Goal: Navigation & Orientation: Find specific page/section

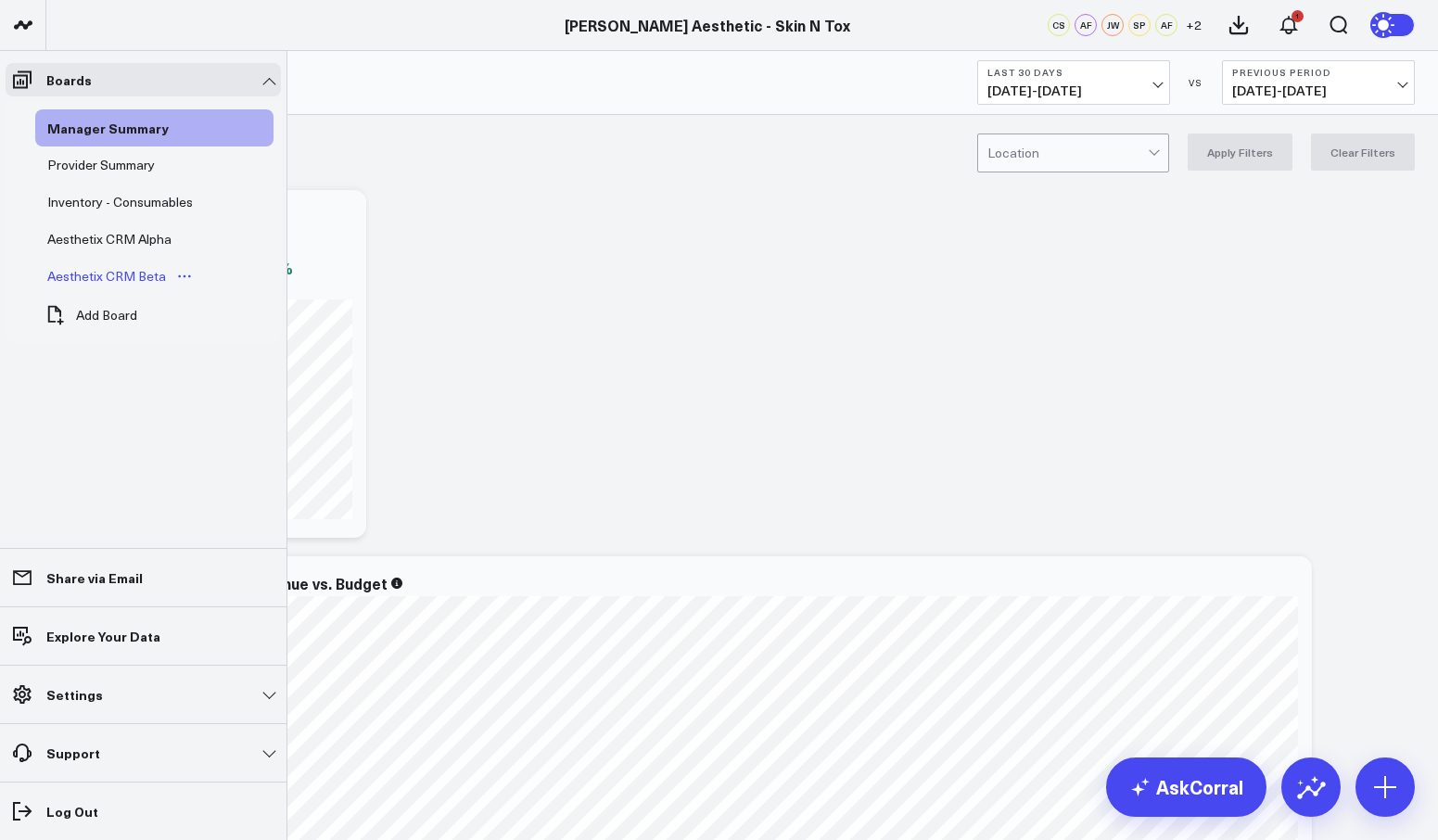
click at [133, 281] on div "Aesthetix CRM Beta" at bounding box center [106, 276] width 128 height 22
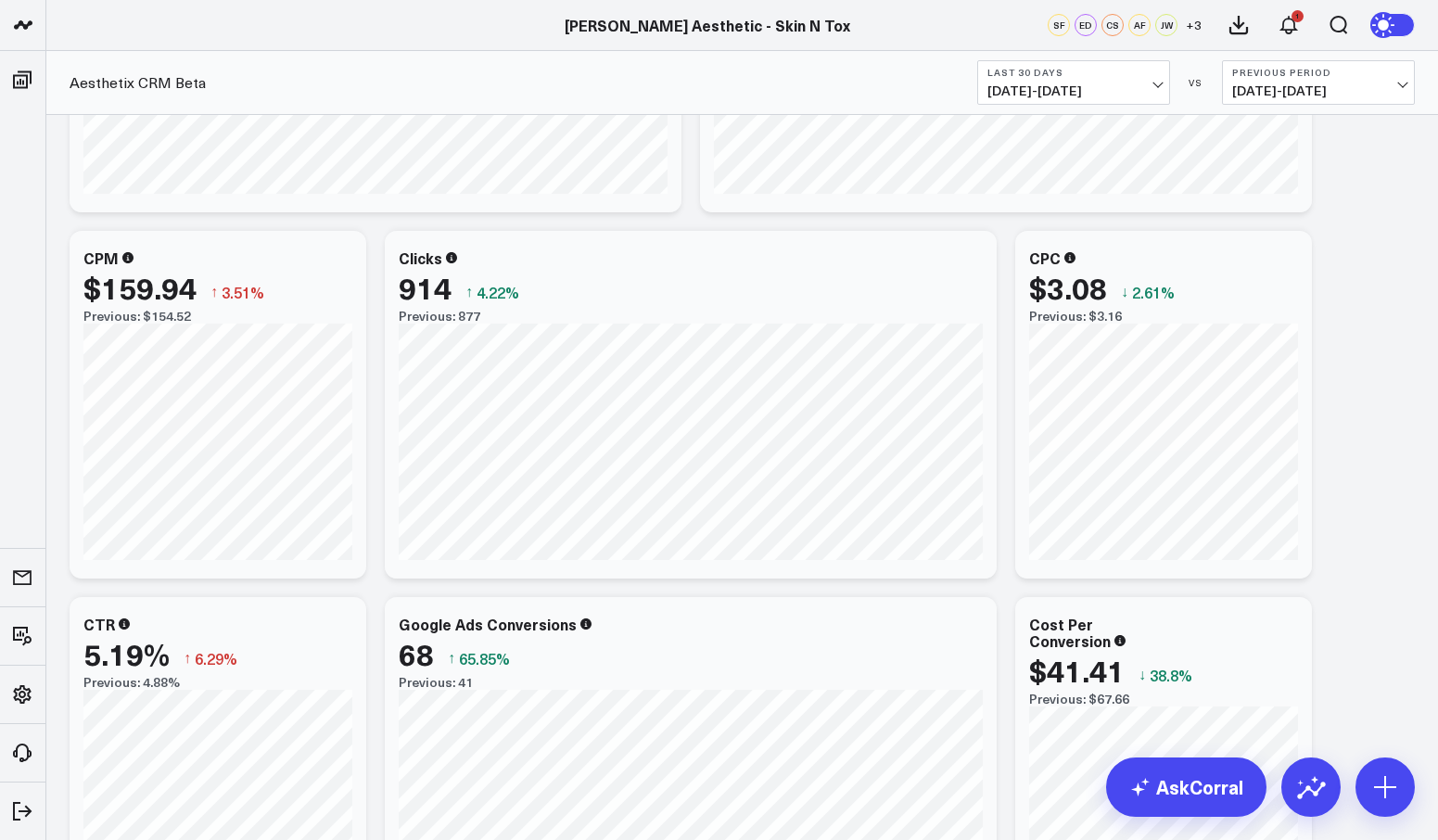
scroll to position [4398, 0]
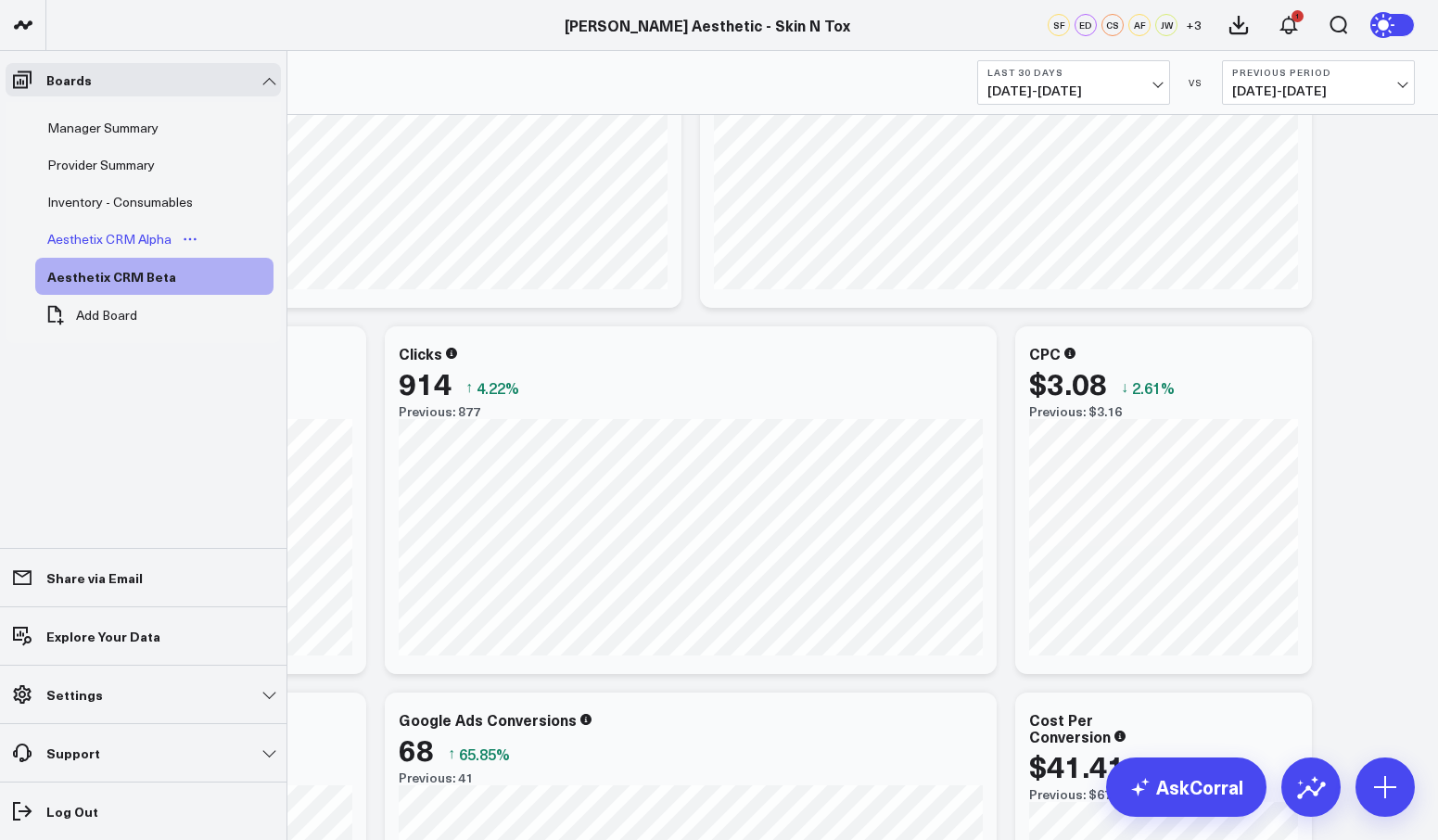
click at [104, 228] on div "Aesthetix CRM Alpha" at bounding box center [109, 238] width 134 height 22
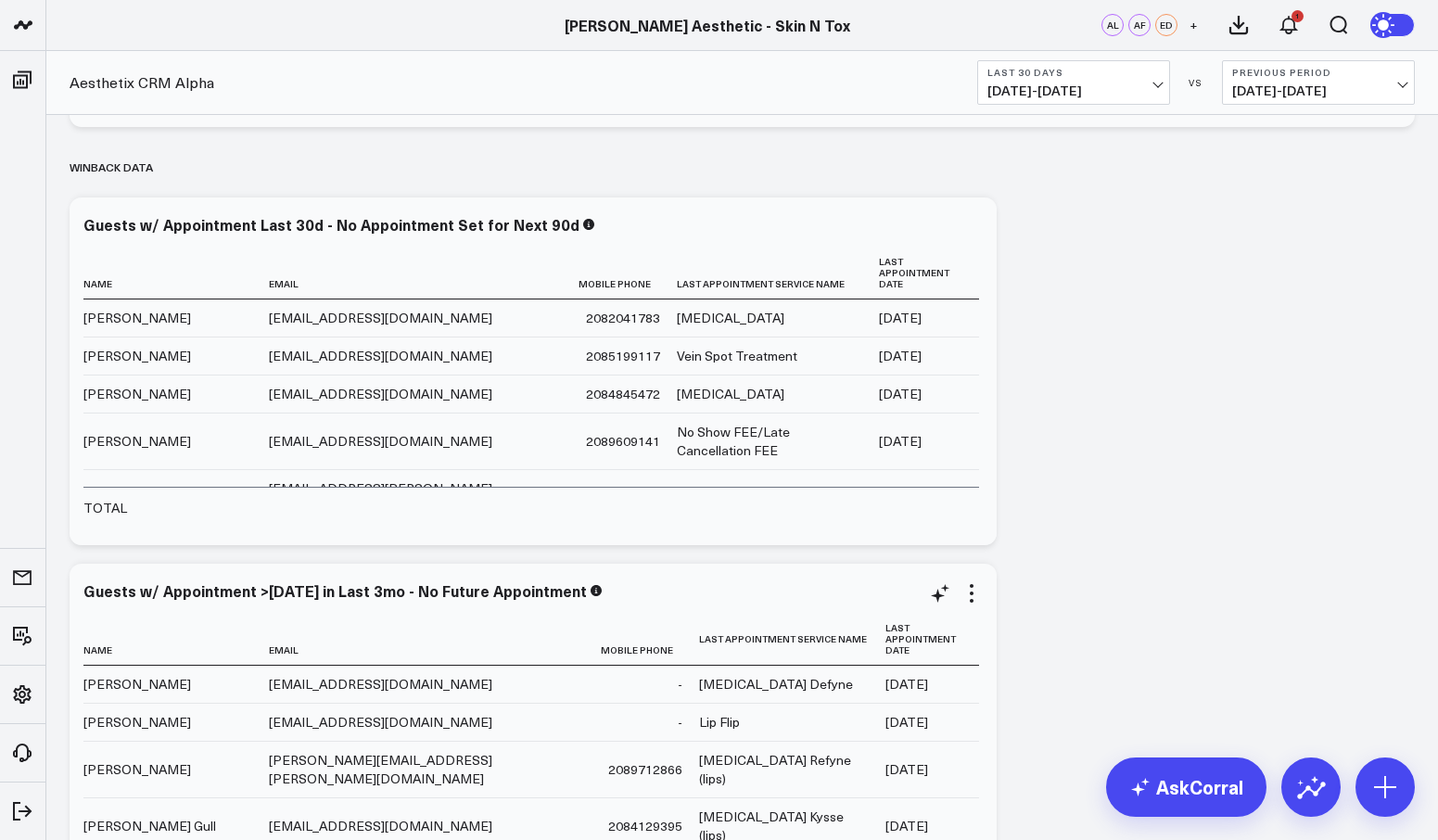
scroll to position [5012, 0]
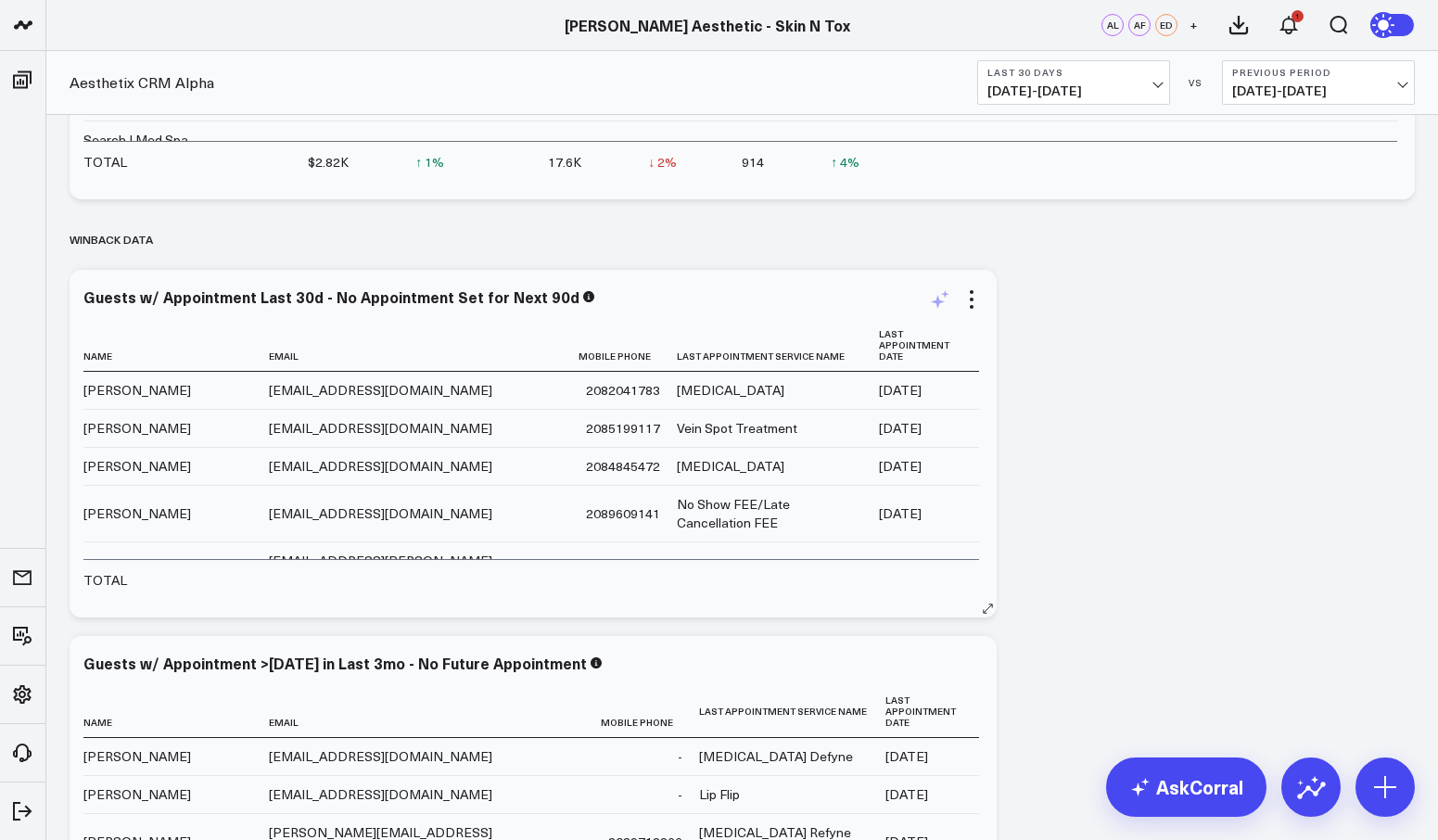
click at [945, 297] on icon at bounding box center [939, 299] width 22 height 22
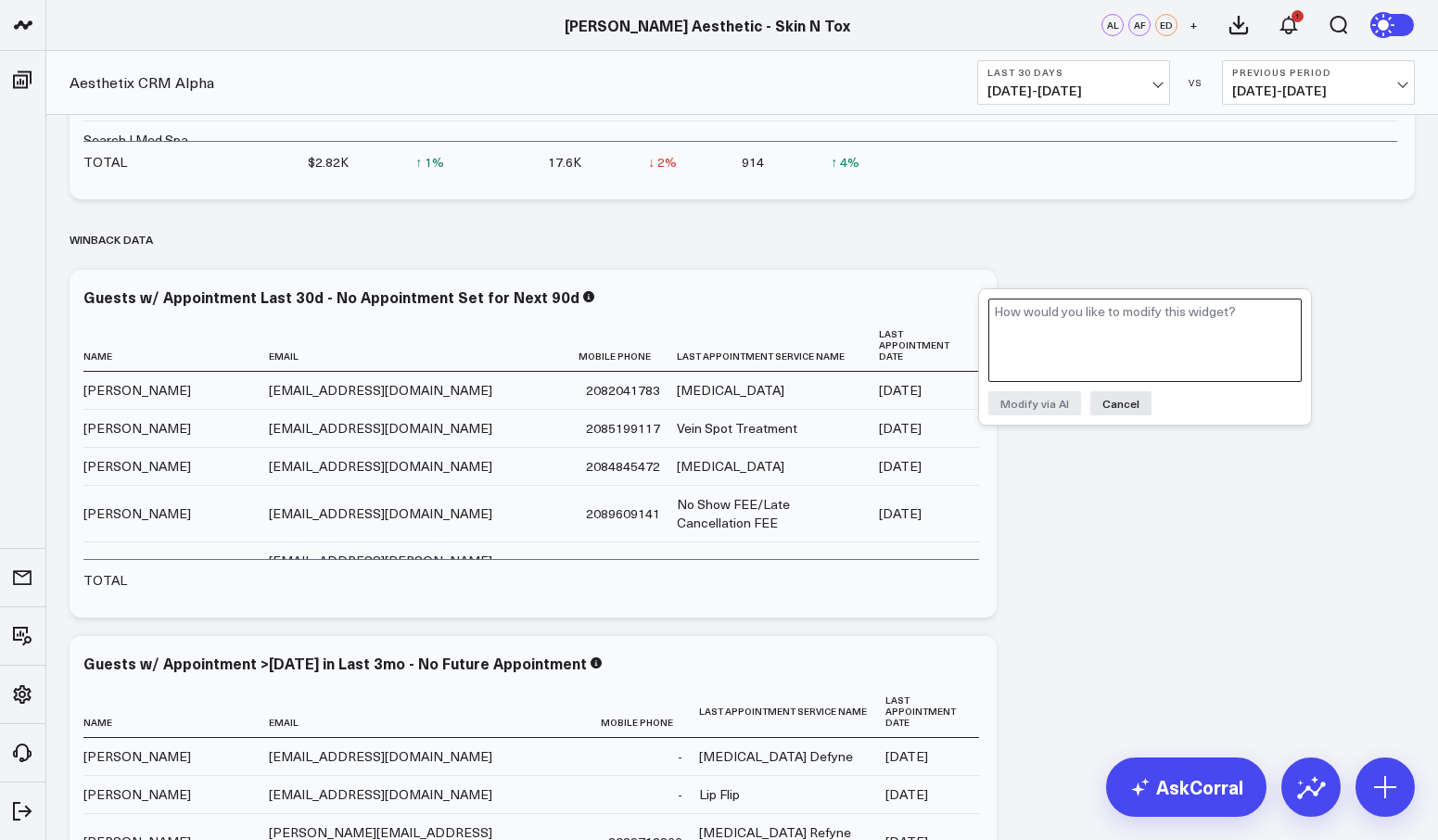
click at [1043, 327] on textarea at bounding box center [1144, 340] width 314 height 83
click at [709, 245] on div "Winback Data" at bounding box center [741, 238] width 1345 height 43
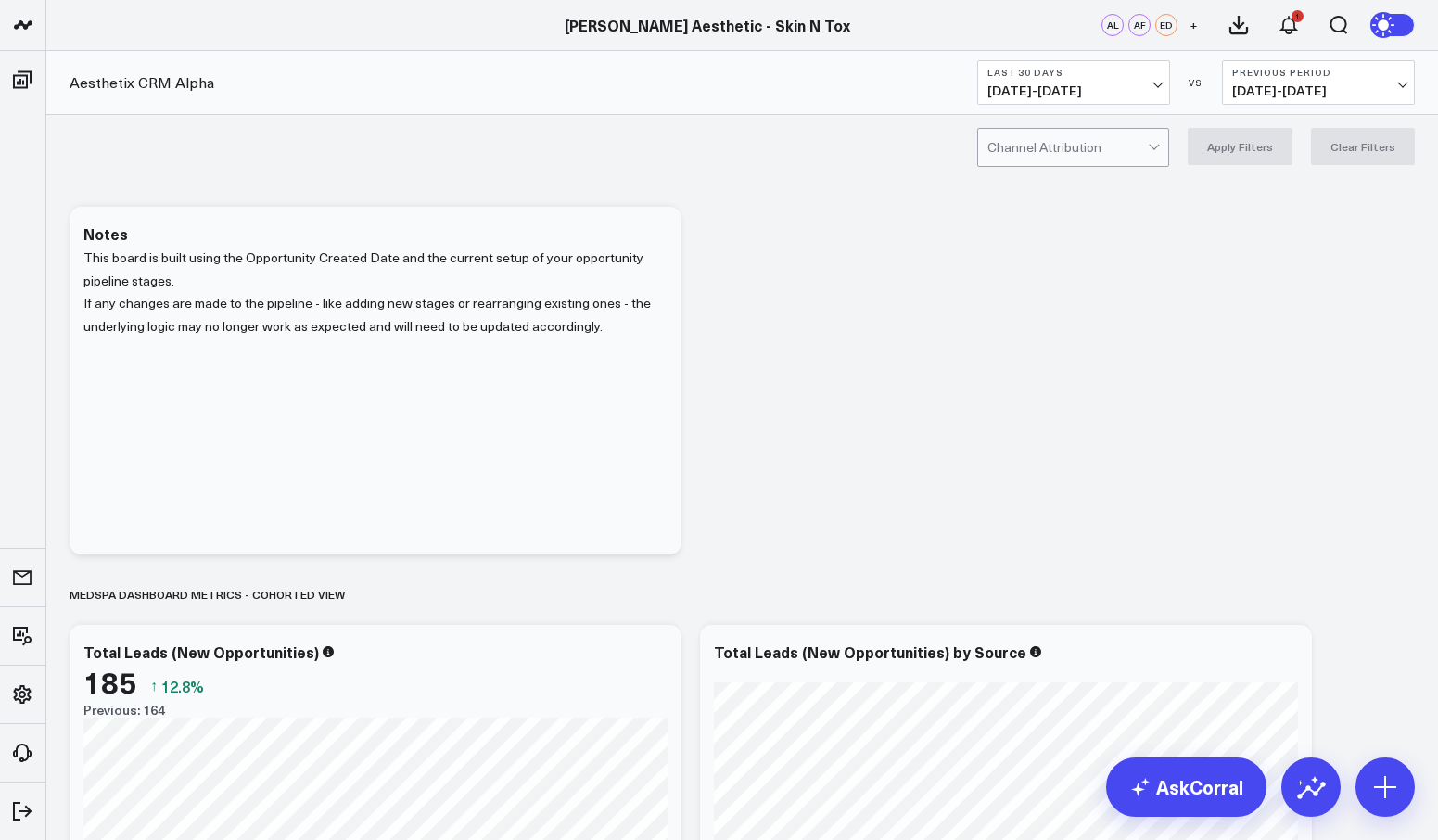
scroll to position [0, 0]
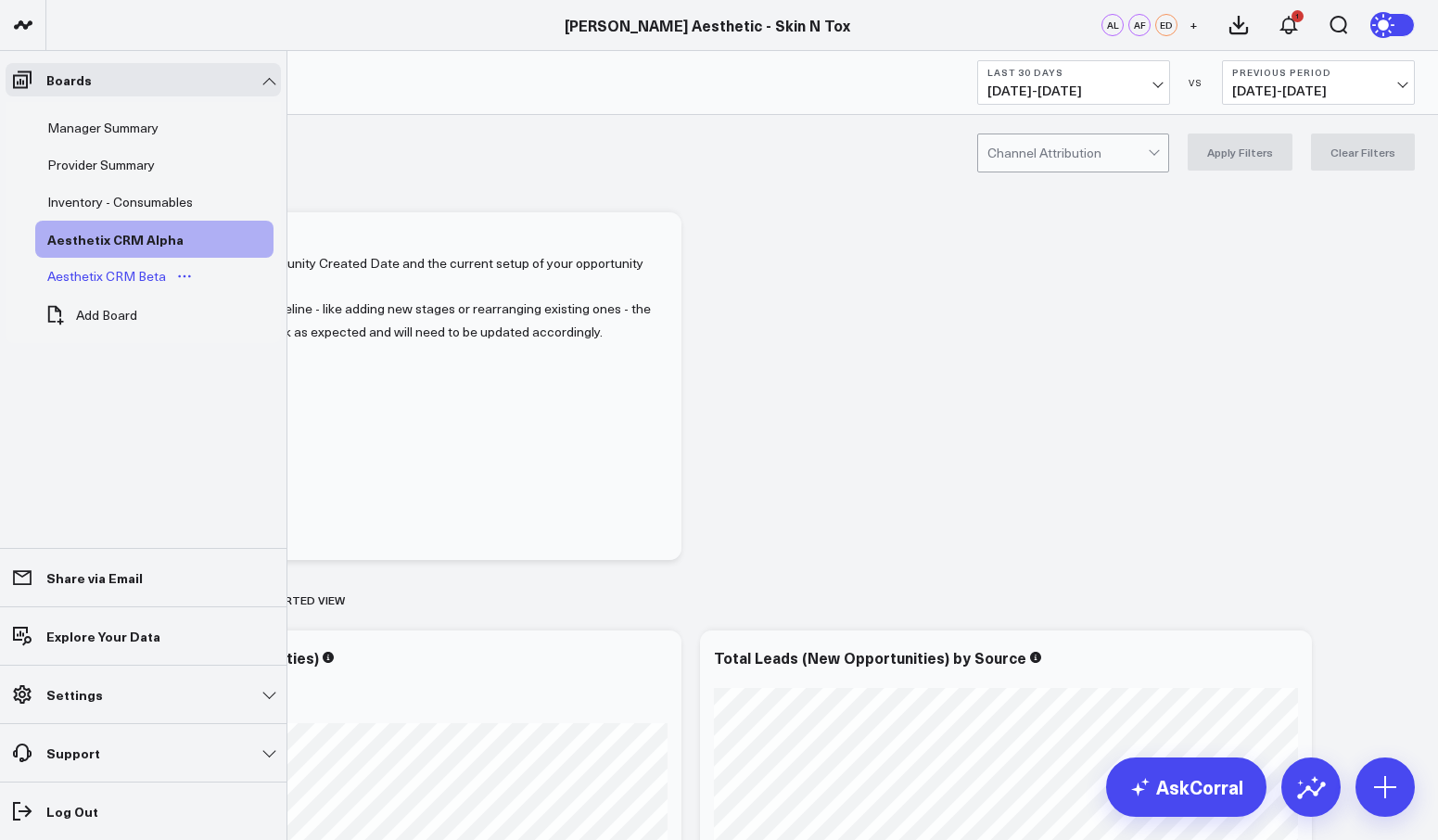
click at [116, 280] on div "Aesthetix CRM Beta" at bounding box center [106, 276] width 128 height 22
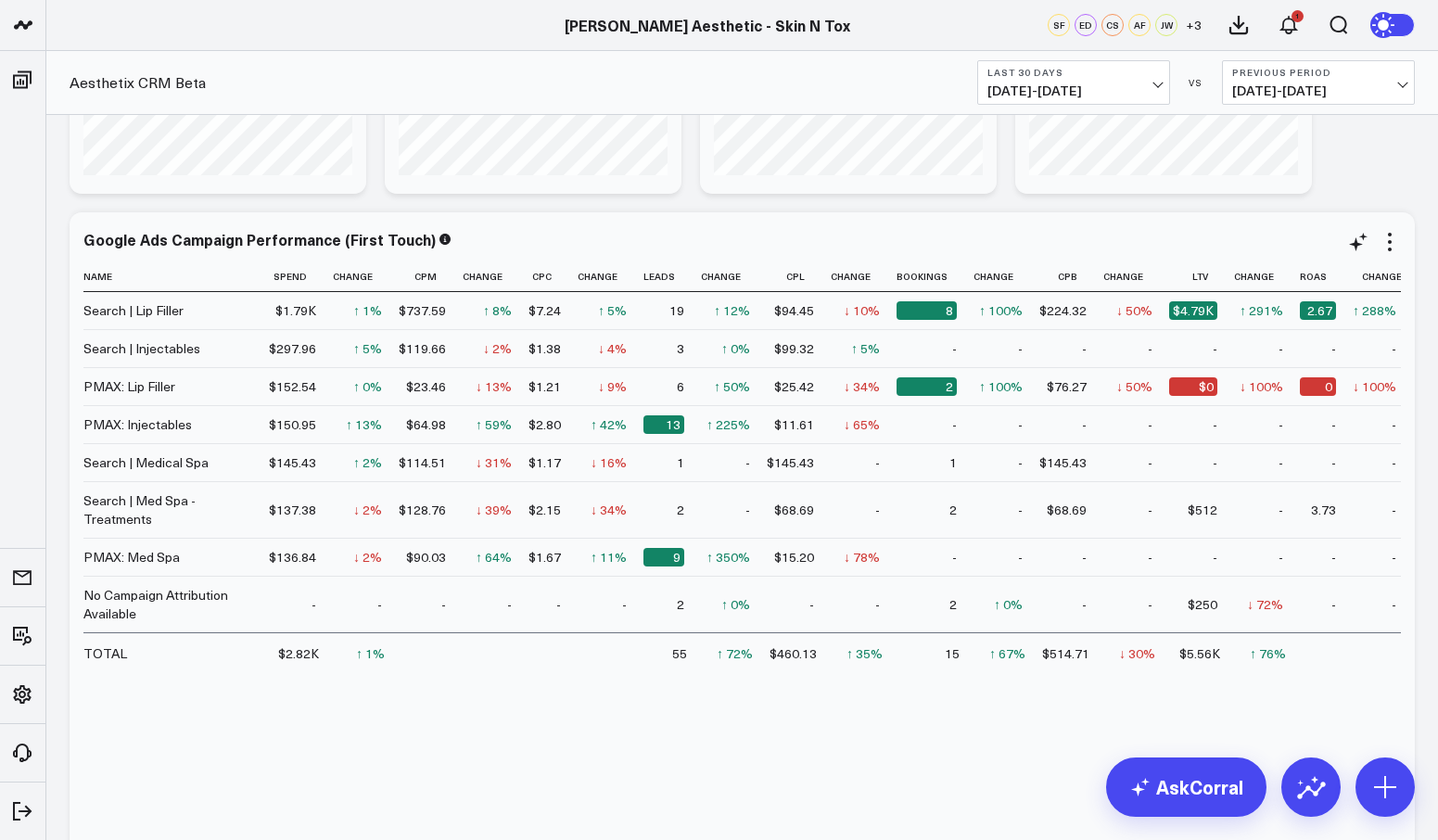
scroll to position [5674, 0]
